Goal: Task Accomplishment & Management: Manage account settings

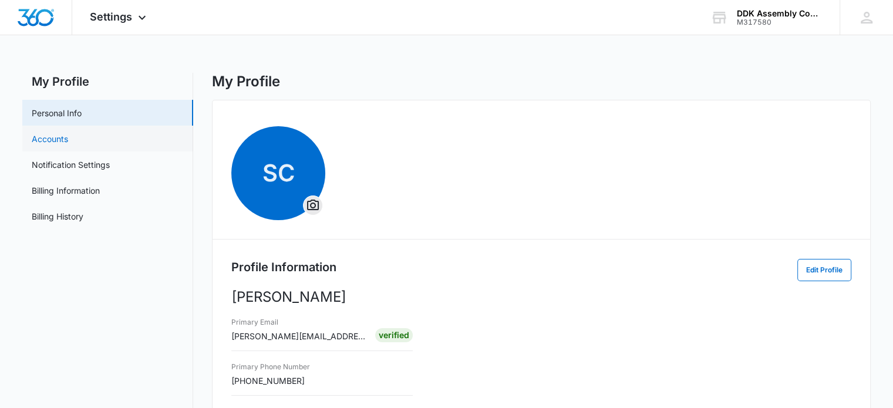
click at [49, 137] on link "Accounts" at bounding box center [50, 139] width 36 height 12
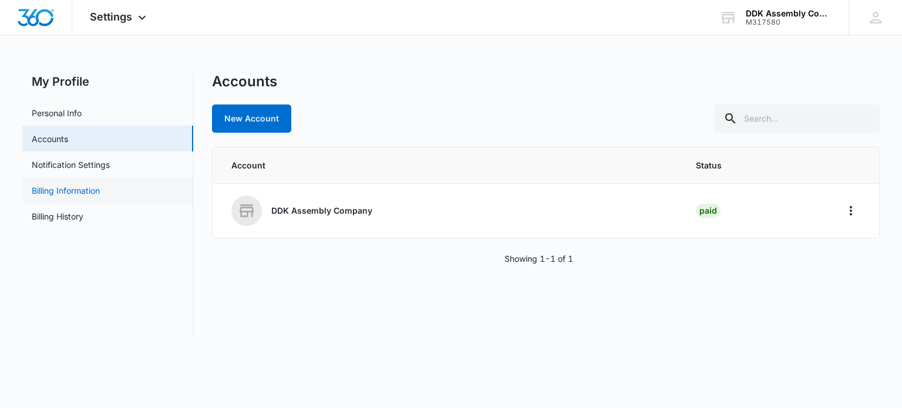
click at [73, 193] on link "Billing Information" at bounding box center [66, 190] width 68 height 12
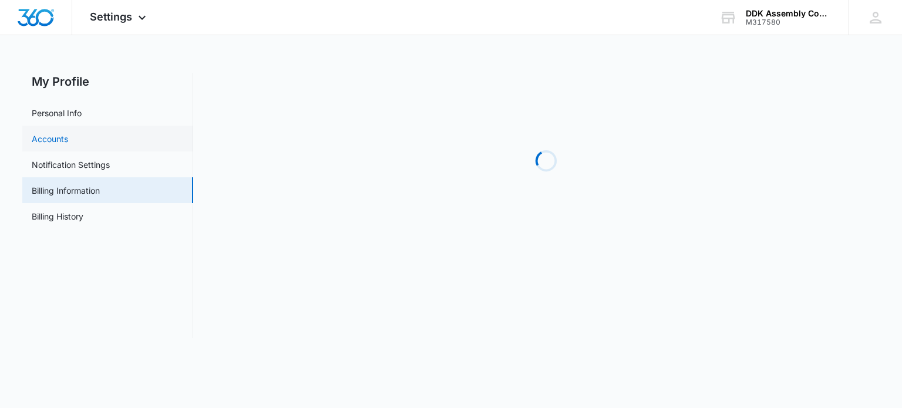
click at [57, 134] on link "Accounts" at bounding box center [50, 139] width 36 height 12
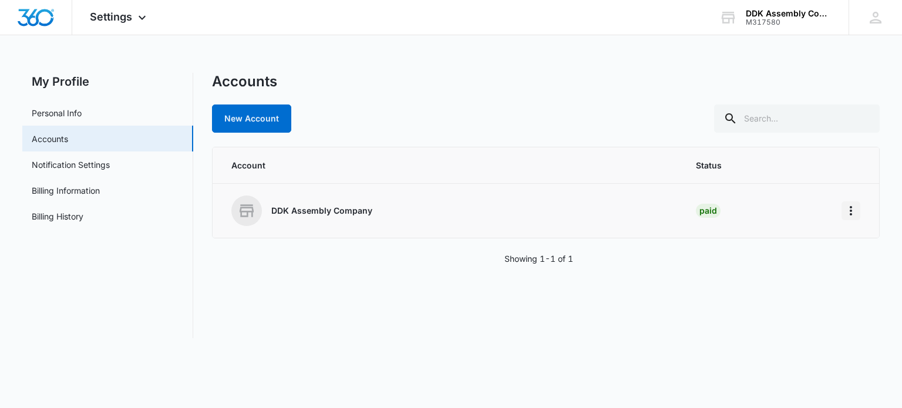
click at [849, 204] on icon "Home" at bounding box center [850, 211] width 14 height 14
click at [345, 207] on p "DDK Assembly Company" at bounding box center [321, 211] width 101 height 12
click at [852, 210] on icon "Home" at bounding box center [850, 211] width 14 height 14
click at [802, 246] on div "Go to Dashboard" at bounding box center [798, 243] width 65 height 8
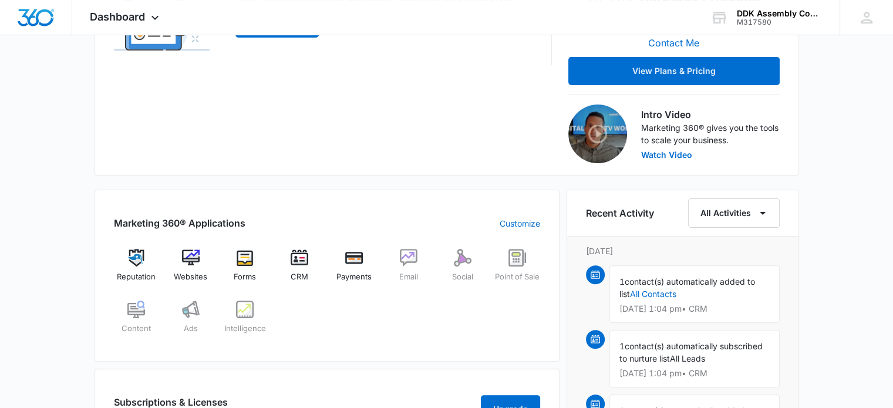
scroll to position [293, 0]
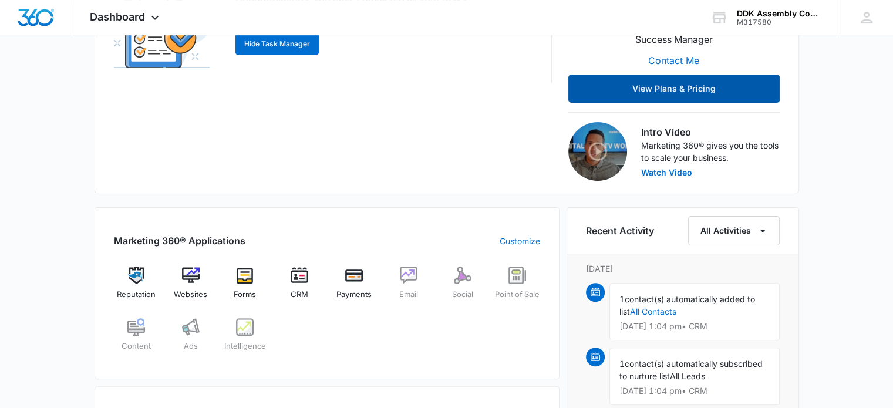
click at [701, 90] on button "View Plans & Pricing" at bounding box center [673, 89] width 211 height 28
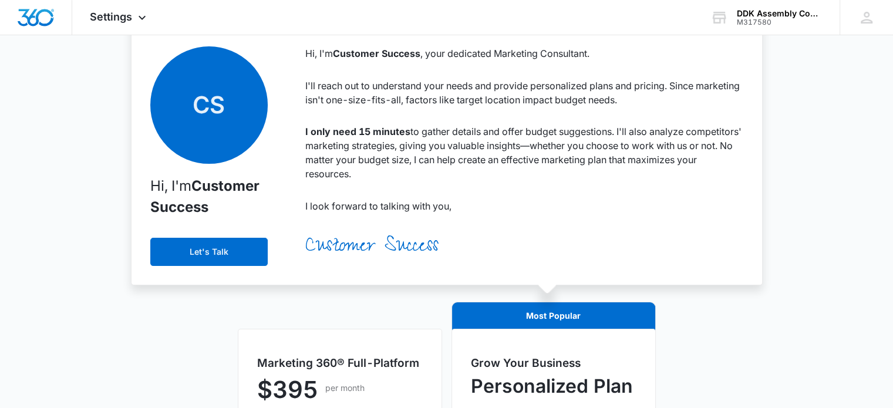
scroll to position [48, 0]
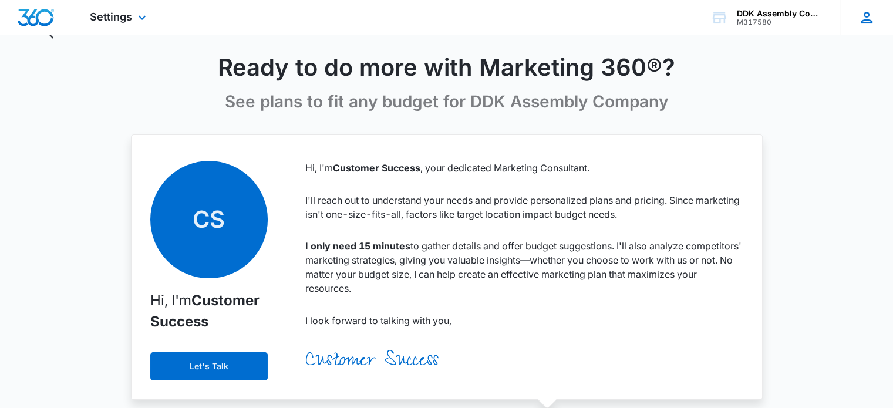
click at [870, 18] on icon at bounding box center [866, 18] width 18 height 18
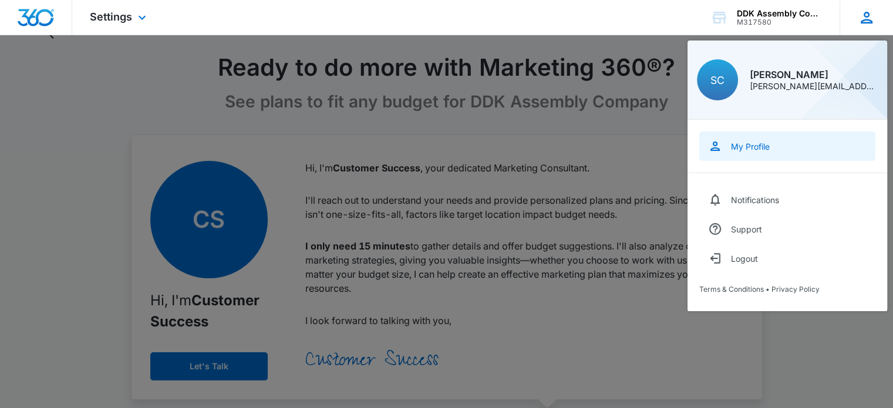
click at [752, 144] on div "My Profile" at bounding box center [750, 146] width 39 height 10
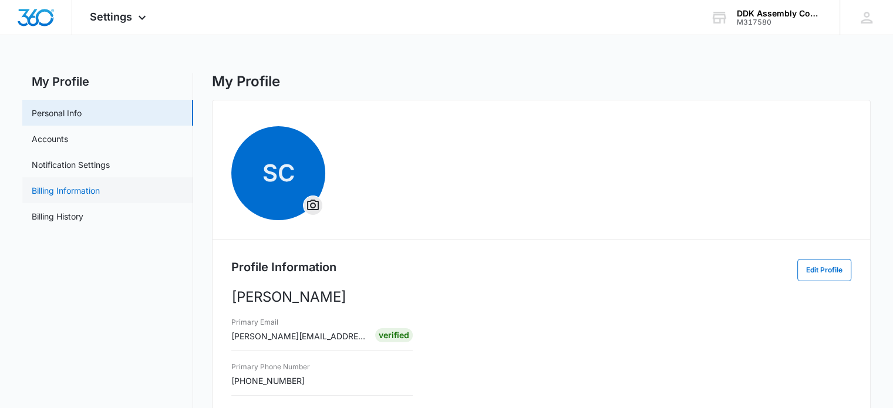
click at [66, 190] on link "Billing Information" at bounding box center [66, 190] width 68 height 12
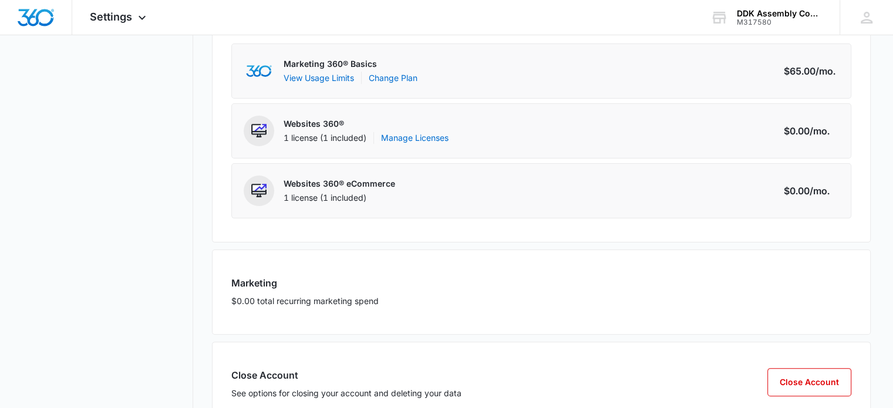
scroll to position [272, 0]
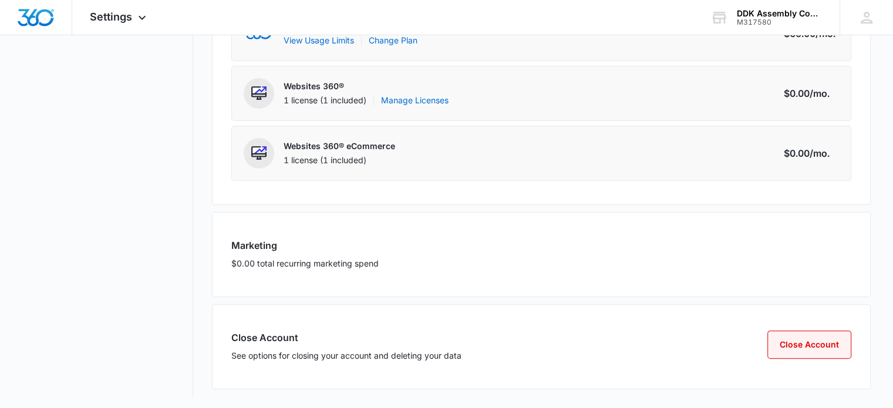
click at [802, 342] on button "Close Account" at bounding box center [809, 344] width 84 height 28
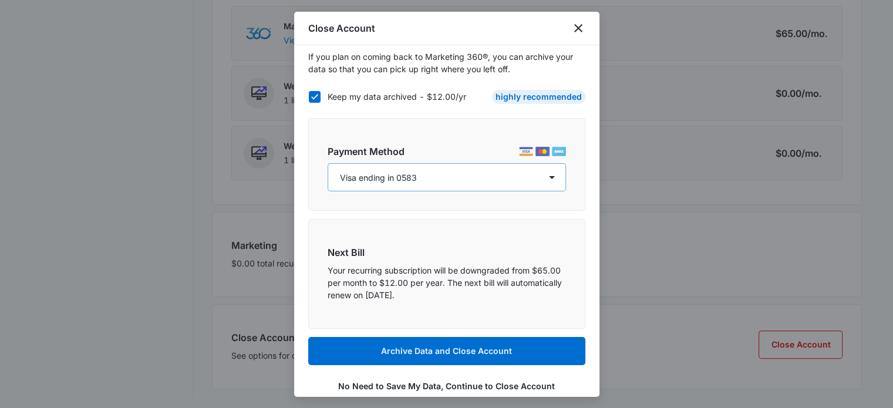
scroll to position [49, 0]
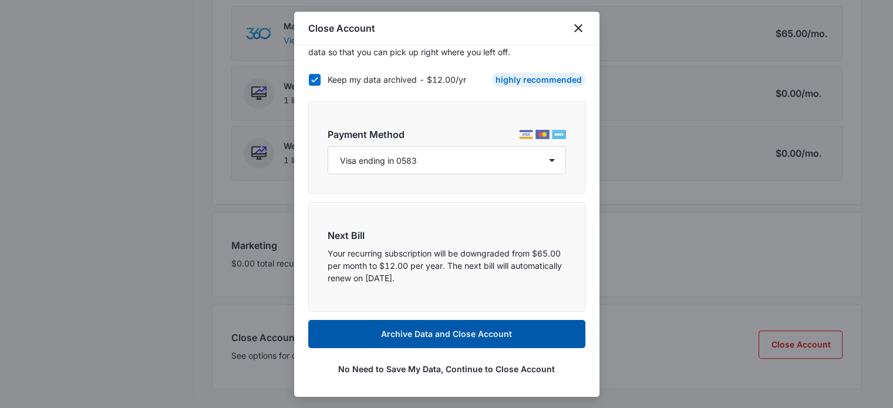
click at [457, 333] on button "Archive Data and Close Account" at bounding box center [446, 334] width 277 height 28
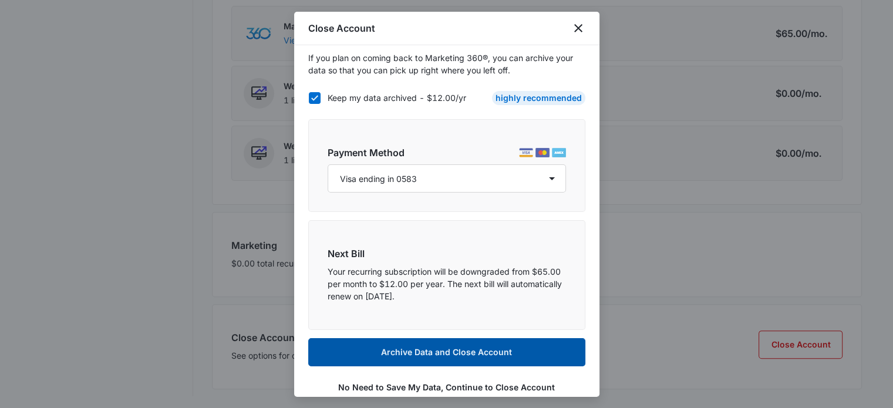
scroll to position [0, 0]
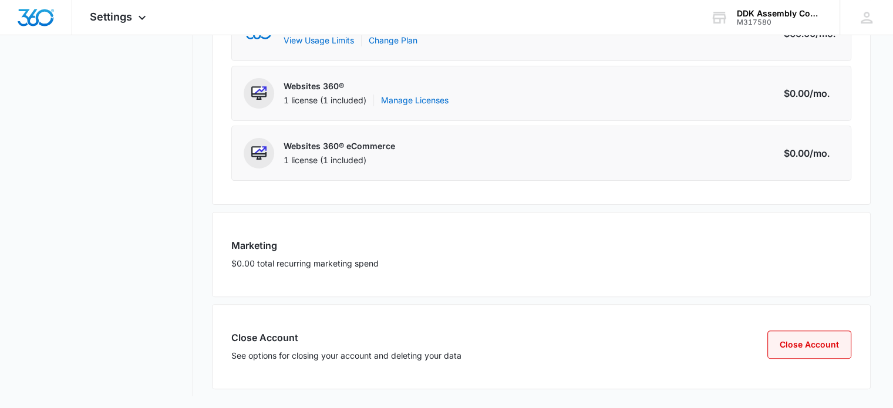
click at [817, 345] on button "Close Account" at bounding box center [809, 344] width 84 height 28
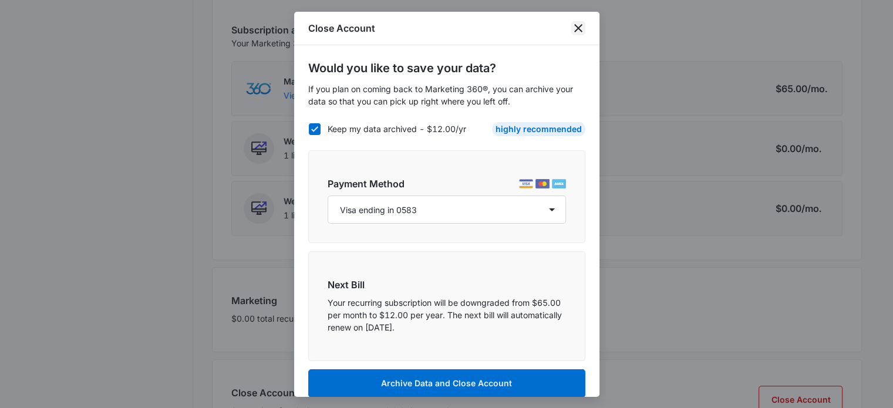
click at [572, 28] on icon "close" at bounding box center [578, 28] width 14 height 14
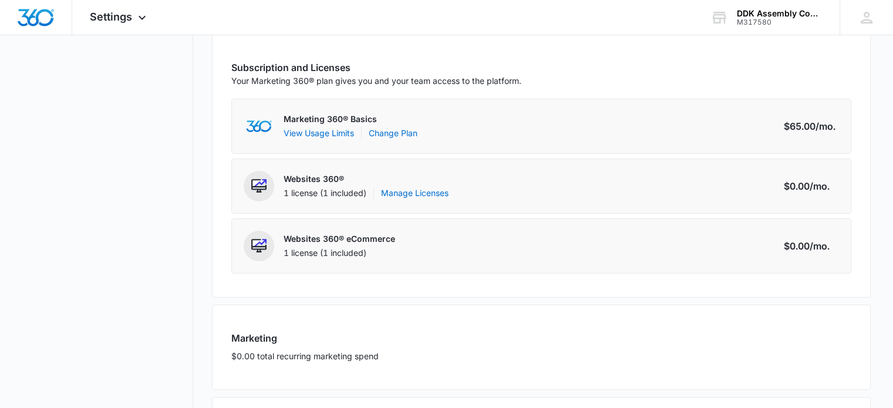
scroll to position [293, 0]
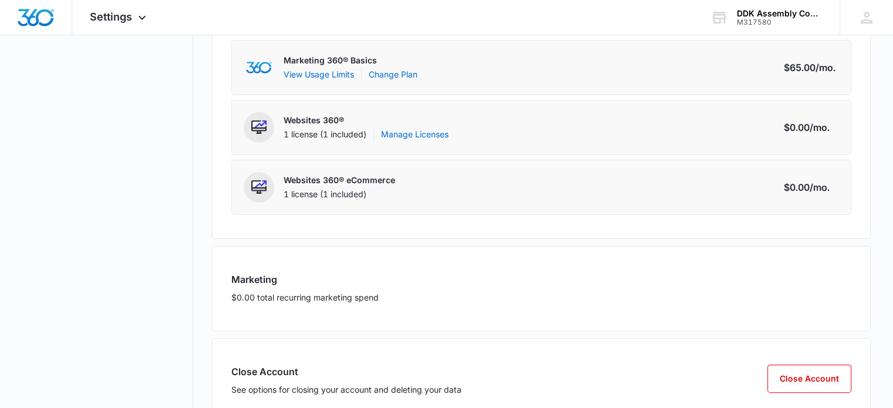
click at [325, 130] on div "1 license (1 included) Manage Licenses" at bounding box center [365, 135] width 165 height 12
click at [319, 123] on p "Websites 360®" at bounding box center [365, 120] width 165 height 12
click at [319, 116] on p "Websites 360®" at bounding box center [365, 120] width 165 height 12
click at [416, 131] on link "Manage Licenses" at bounding box center [414, 135] width 67 height 12
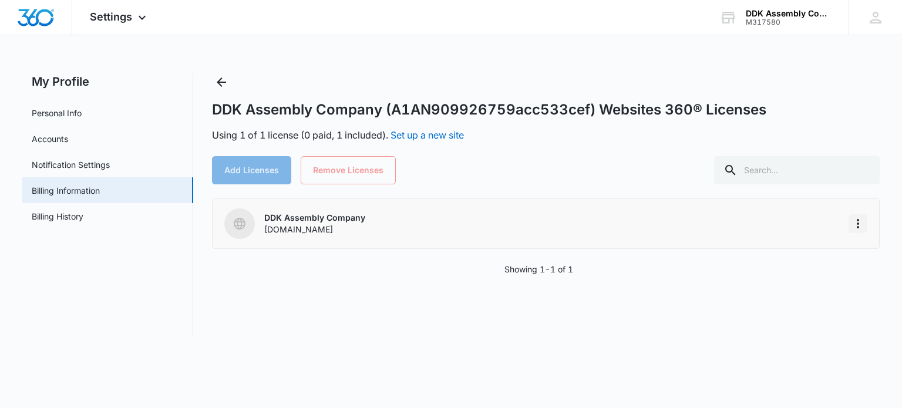
click at [853, 218] on icon "More" at bounding box center [857, 224] width 14 height 14
click at [347, 295] on div "DDK Assembly Company (A1AN909926759acc533cef) Websites 360® Licenses Using 1 of…" at bounding box center [545, 205] width 667 height 265
click at [859, 226] on icon "More" at bounding box center [857, 224] width 14 height 14
